Goal: Task Accomplishment & Management: Complete application form

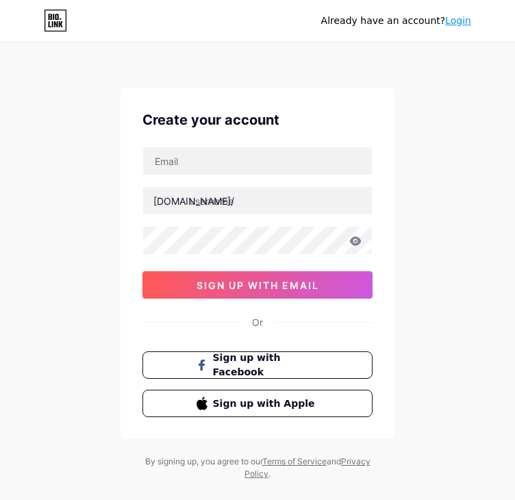
click at [231, 147] on div at bounding box center [258, 161] width 230 height 29
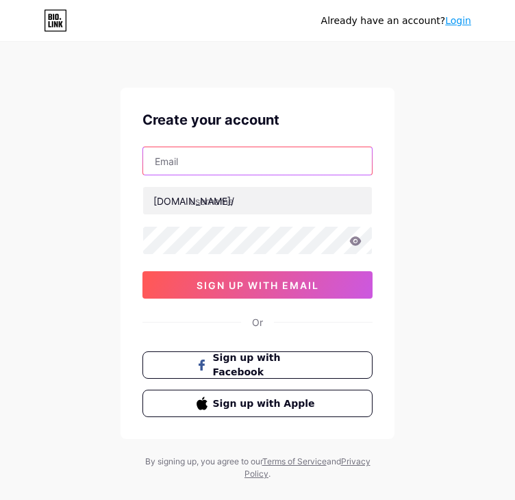
click at [232, 161] on input "text" at bounding box center [257, 160] width 229 height 27
type input "[EMAIL_ADDRESS][DOMAIN_NAME]"
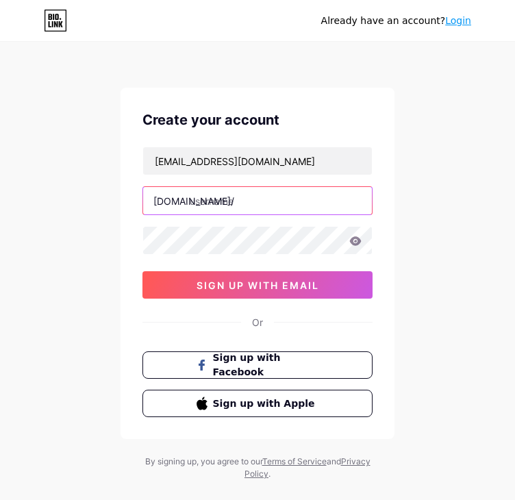
click at [227, 201] on input "text" at bounding box center [257, 200] width 229 height 27
type input "a"
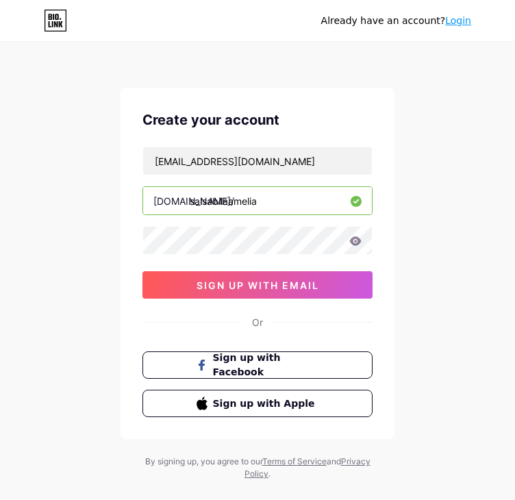
type input "salsabilaamelia"
click at [351, 242] on icon at bounding box center [356, 240] width 12 height 9
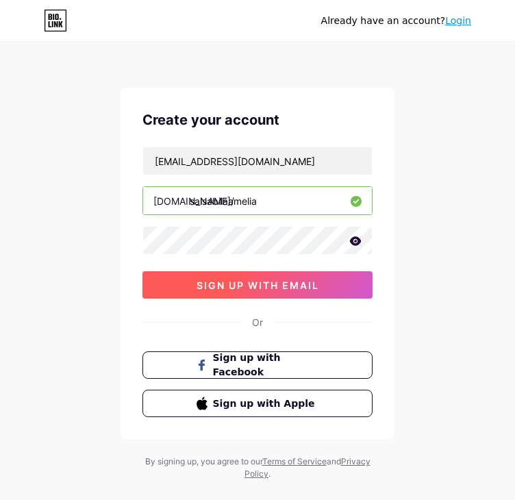
click at [335, 297] on button "sign up with email" at bounding box center [258, 284] width 230 height 27
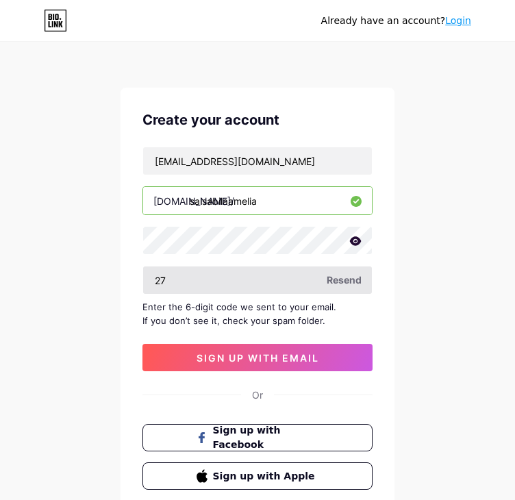
type input "2"
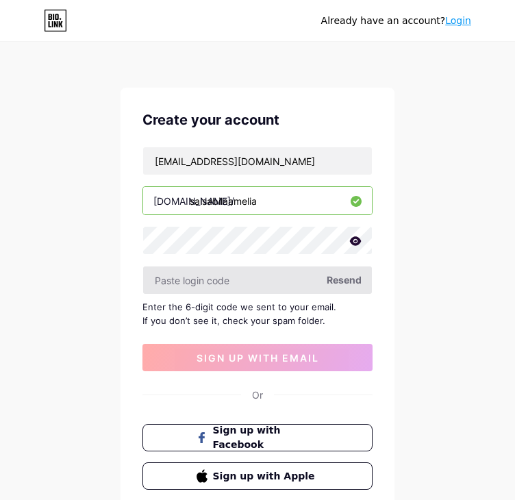
click at [237, 284] on input "text" at bounding box center [257, 280] width 229 height 27
click at [226, 278] on input "text" at bounding box center [257, 280] width 229 height 27
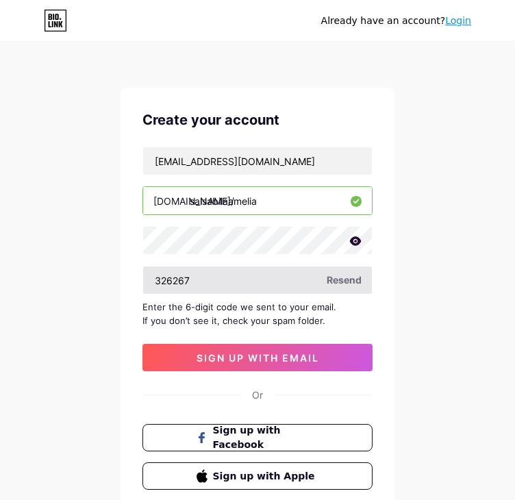
type input "326267"
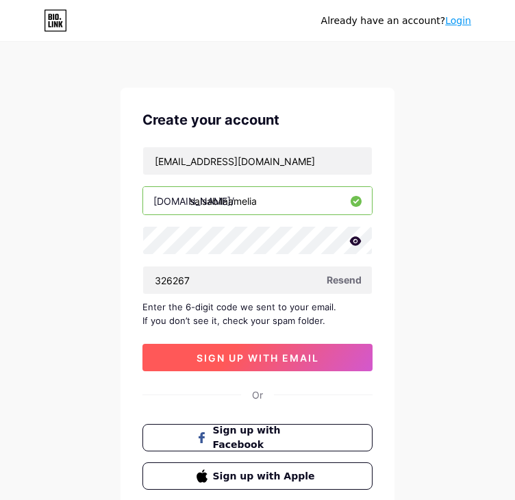
click at [223, 356] on span "sign up with email" at bounding box center [258, 358] width 123 height 12
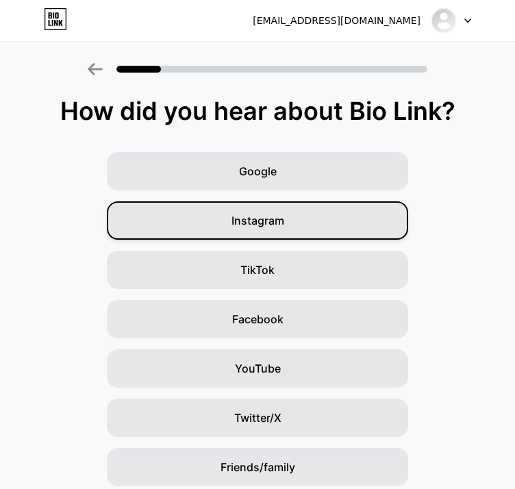
click at [284, 228] on span "Instagram" at bounding box center [258, 220] width 53 height 16
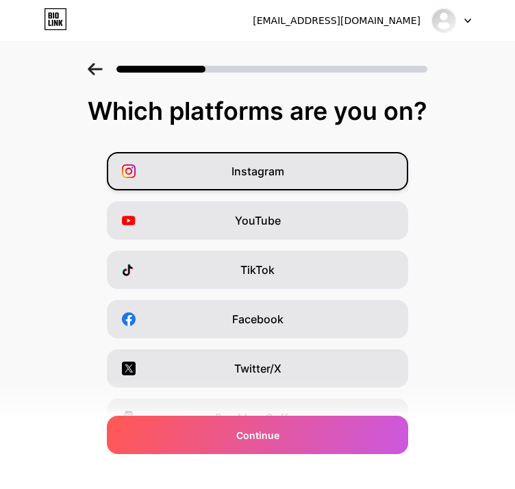
click at [246, 163] on span "Instagram" at bounding box center [258, 171] width 53 height 16
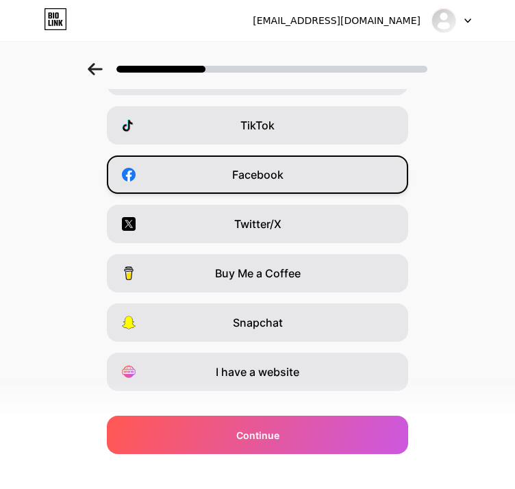
scroll to position [145, 0]
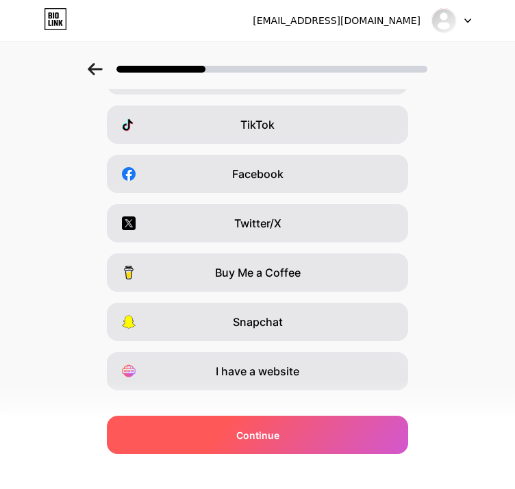
click at [292, 433] on div "Continue" at bounding box center [257, 435] width 301 height 38
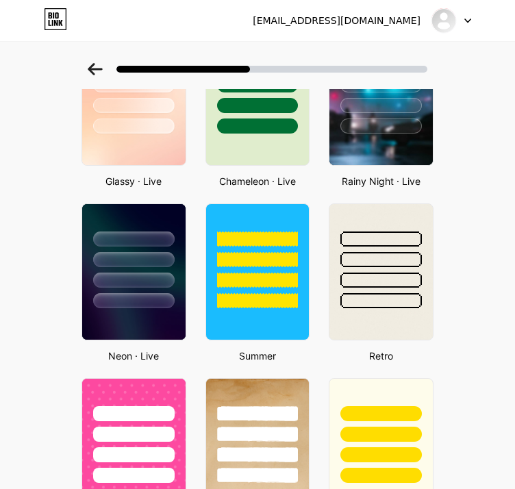
scroll to position [469, 0]
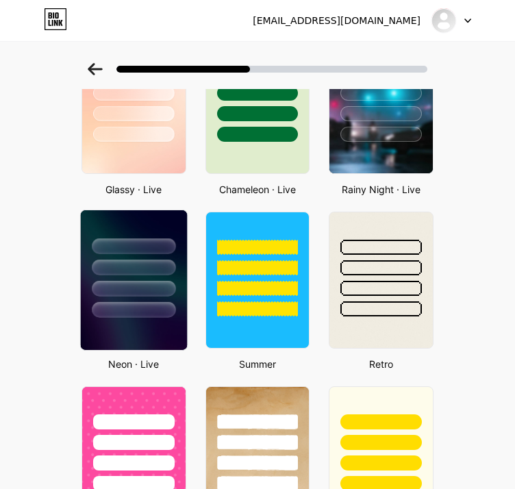
click at [159, 260] on div at bounding box center [134, 268] width 84 height 16
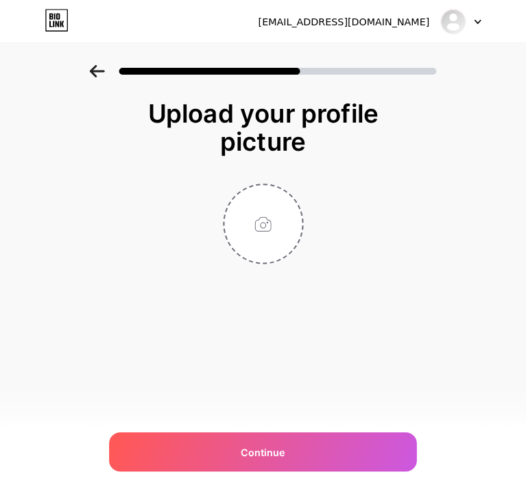
scroll to position [0, 0]
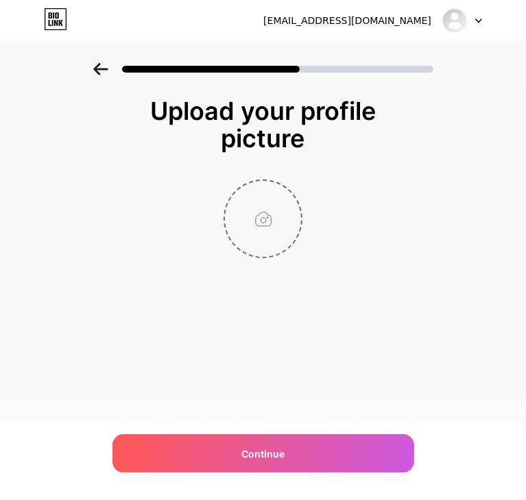
click at [247, 223] on input "file" at bounding box center [263, 219] width 76 height 76
type input "C:\fakepath\WhatsApp Image [DATE] 18.39.43.jpeg"
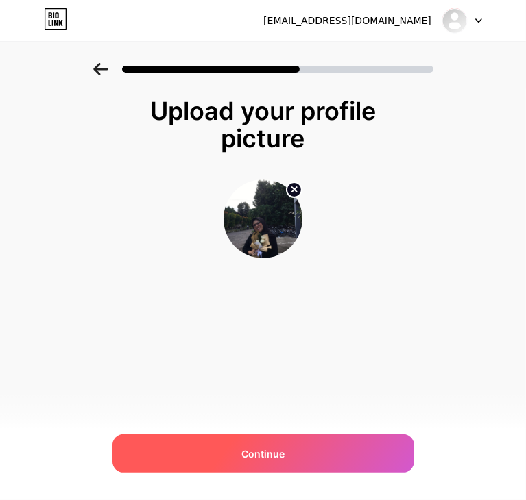
click at [351, 441] on div "Continue" at bounding box center [262, 453] width 301 height 38
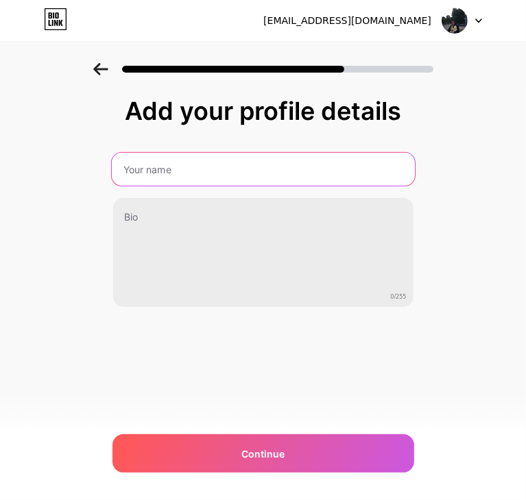
click at [212, 174] on input "text" at bounding box center [262, 169] width 303 height 33
